Goal: Find specific page/section: Find specific page/section

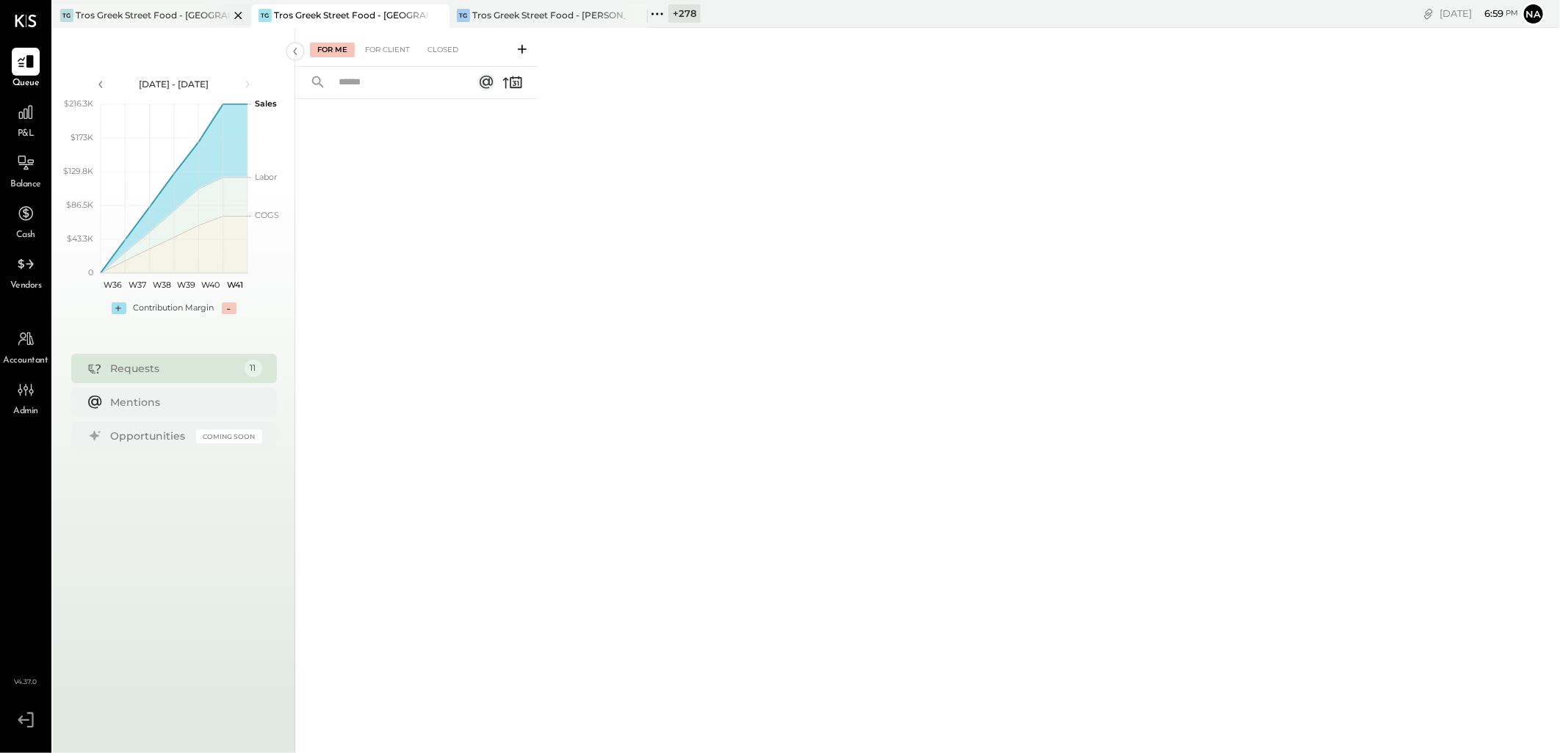
click at [165, 15] on div "Tros Greek Street Food - Jersey City" at bounding box center [152, 15] width 153 height 12
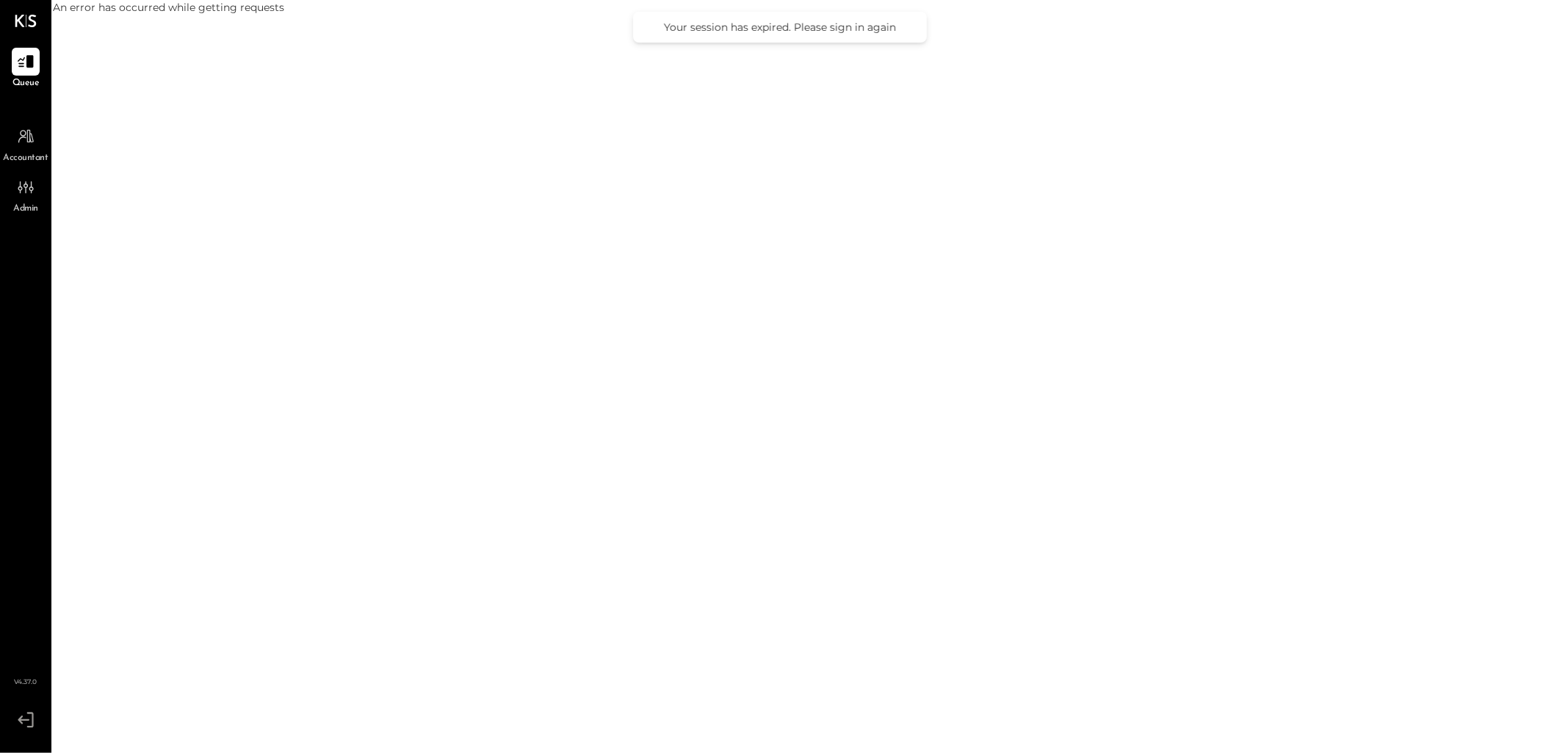
click at [164, 17] on div "An error has occurred while getting requests" at bounding box center [806, 376] width 1507 height 753
